Goal: Task Accomplishment & Management: Use online tool/utility

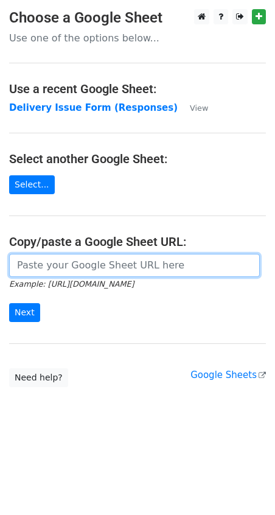
click at [69, 270] on input "url" at bounding box center [134, 265] width 251 height 23
paste input "https://docs.google.com/spreadsheets/d/1qQHD5SoE2zCQxW73jNxLPRujqbOdsJS1upL9tDW…"
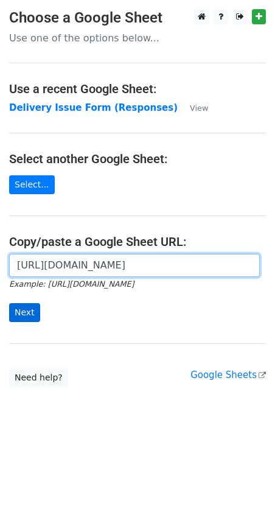
type input "https://docs.google.com/spreadsheets/d/1qQHD5SoE2zCQxW73jNxLPRujqbOdsJS1upL9tDW…"
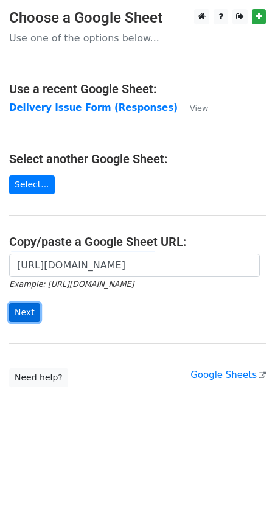
click at [19, 304] on input "Next" at bounding box center [24, 312] width 31 height 19
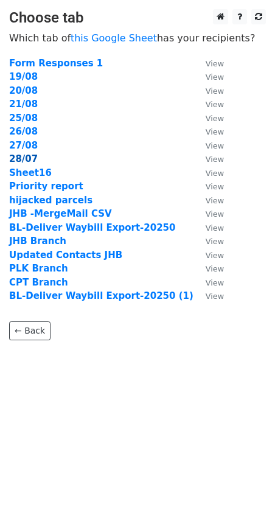
click at [25, 158] on strong "28/07" at bounding box center [23, 158] width 29 height 11
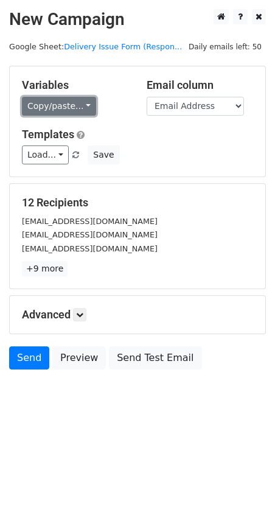
click at [85, 106] on link "Copy/paste..." at bounding box center [59, 106] width 74 height 19
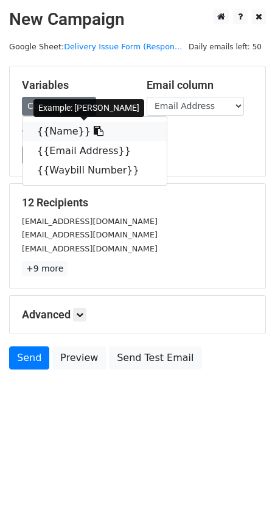
click at [79, 134] on link "{{Name}}" at bounding box center [95, 131] width 144 height 19
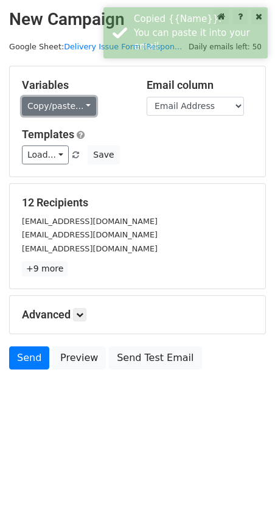
click at [80, 104] on link "Copy/paste..." at bounding box center [59, 106] width 74 height 19
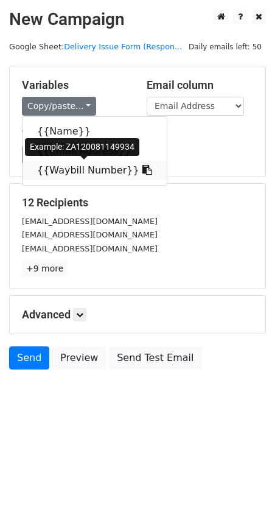
click at [63, 172] on link "{{Waybill Number}}" at bounding box center [95, 170] width 144 height 19
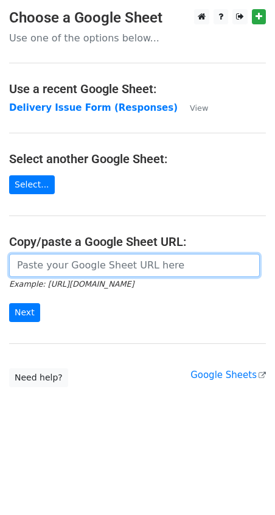
click at [30, 264] on input "url" at bounding box center [134, 265] width 251 height 23
paste input "https://docs.google.com/spreadsheets/d/1qQHD5SoE2zCQxW73jNxLPRujqbOdsJS1upL9tDW…"
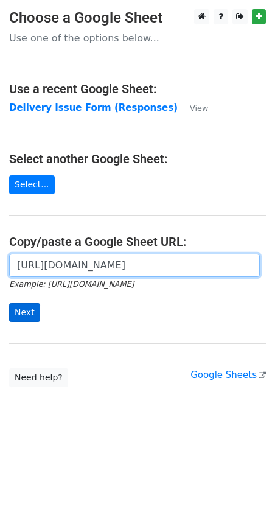
type input "https://docs.google.com/spreadsheets/d/1qQHD5SoE2zCQxW73jNxLPRujqbOdsJS1upL9tDW…"
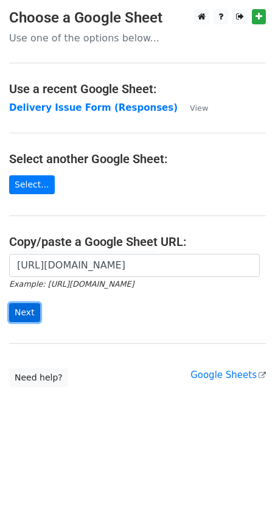
click at [21, 314] on input "Next" at bounding box center [24, 312] width 31 height 19
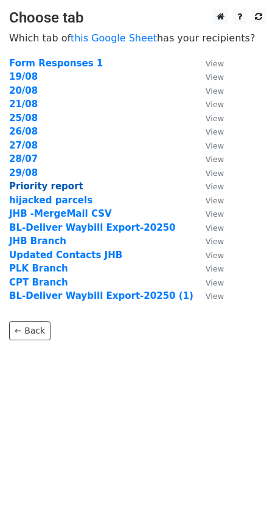
click at [54, 185] on strong "Priority report" at bounding box center [46, 186] width 74 height 11
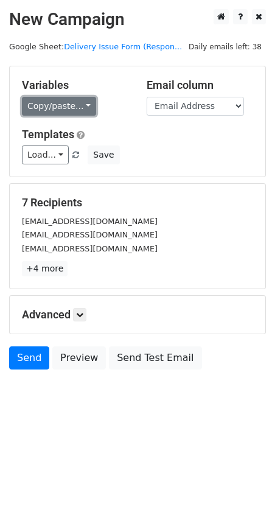
click at [80, 105] on link "Copy/paste..." at bounding box center [59, 106] width 74 height 19
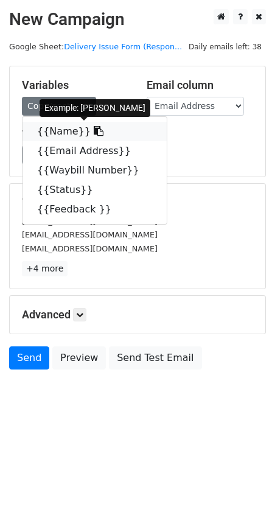
click at [94, 131] on icon at bounding box center [99, 131] width 10 height 10
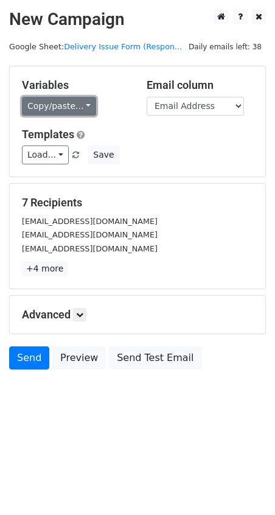
click at [83, 102] on link "Copy/paste..." at bounding box center [59, 106] width 74 height 19
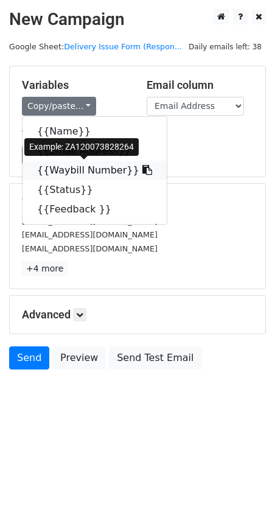
click at [142, 172] on icon at bounding box center [147, 170] width 10 height 10
